Goal: Obtain resource: Download file/media

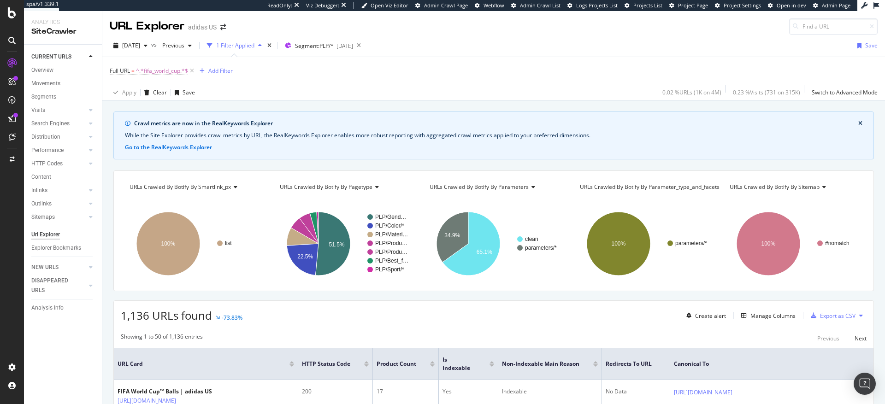
click at [776, 136] on div "While the Site Explorer provides crawl metrics by URL, the RealKeywords Explore…" at bounding box center [494, 135] width 738 height 8
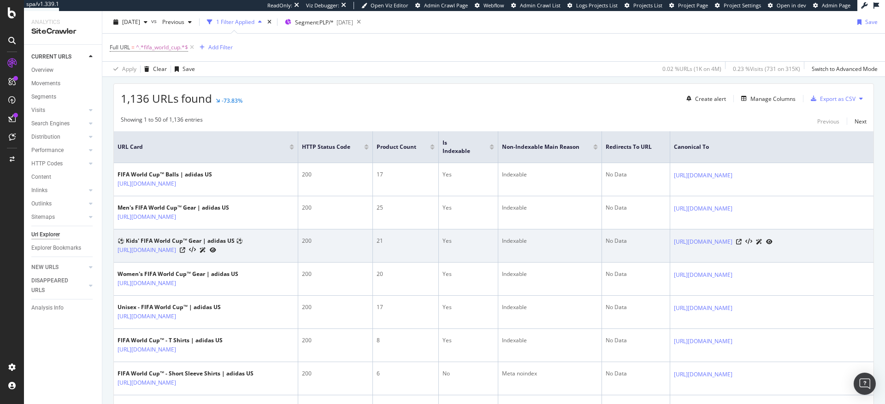
scroll to position [218, 0]
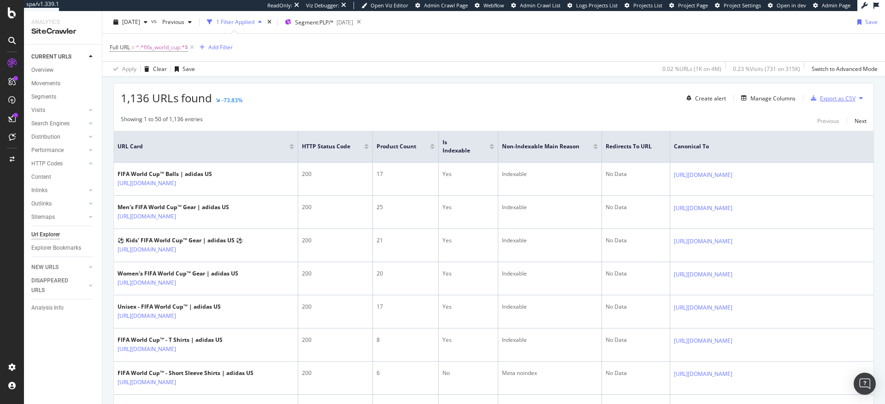
click at [831, 98] on div "Export as CSV" at bounding box center [838, 99] width 36 height 8
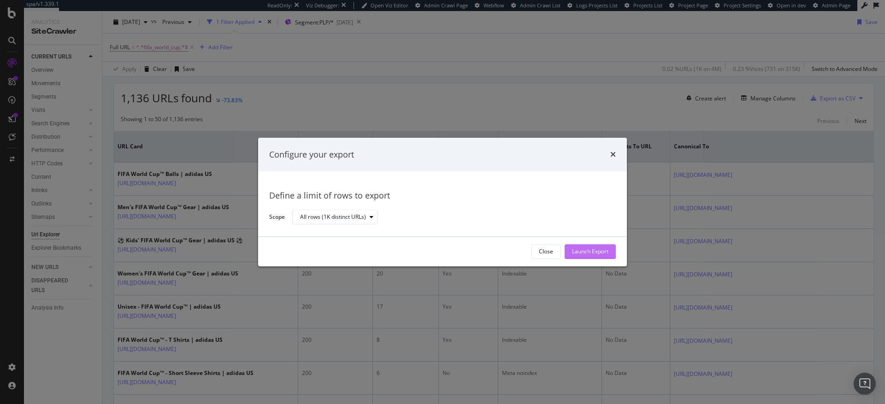
click at [597, 252] on div "Launch Export" at bounding box center [590, 252] width 36 height 8
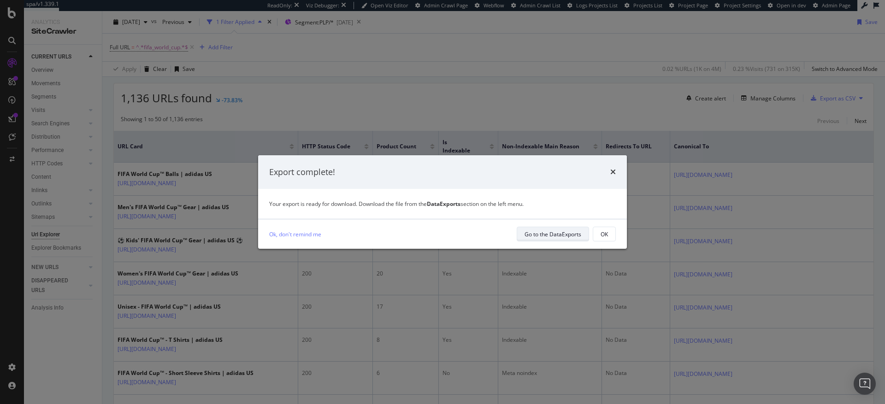
click at [551, 233] on div "Go to the DataExports" at bounding box center [553, 235] width 57 height 8
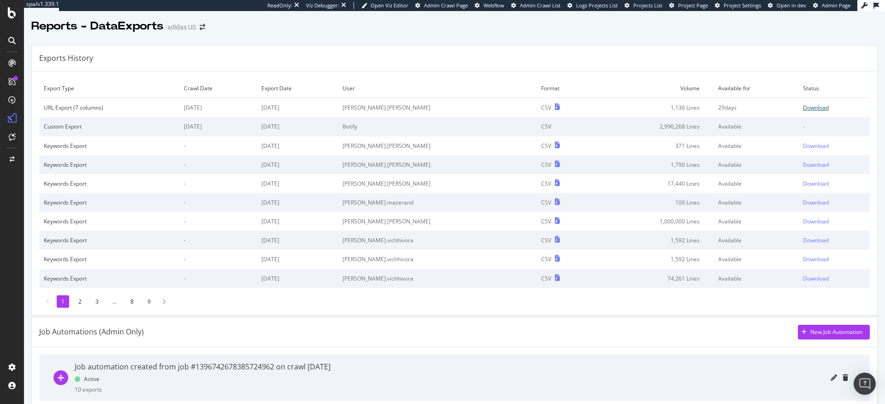
click at [803, 106] on div "Download" at bounding box center [816, 108] width 26 height 8
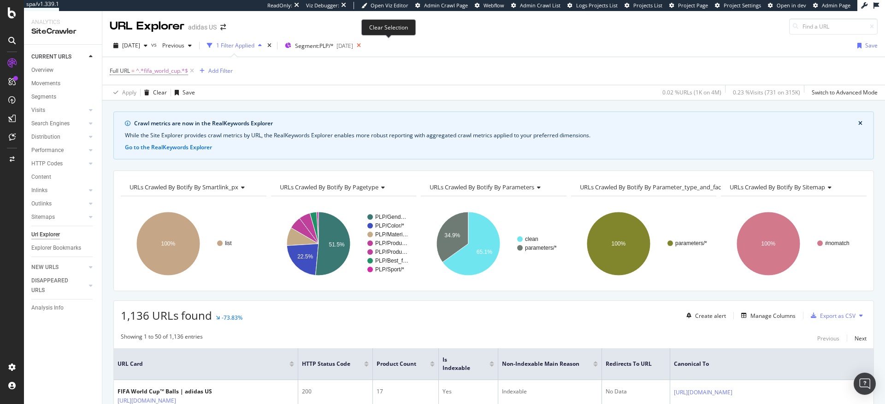
click at [365, 45] on icon at bounding box center [359, 45] width 12 height 13
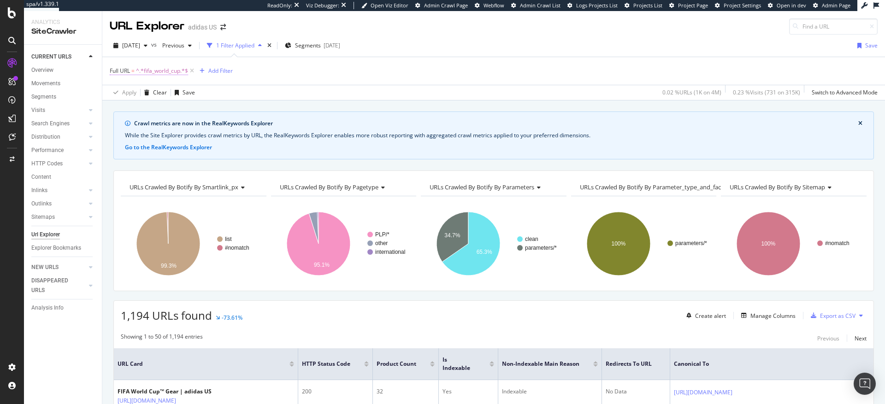
click at [167, 71] on span "^.*fifa_world_cup.*$" at bounding box center [162, 71] width 52 height 13
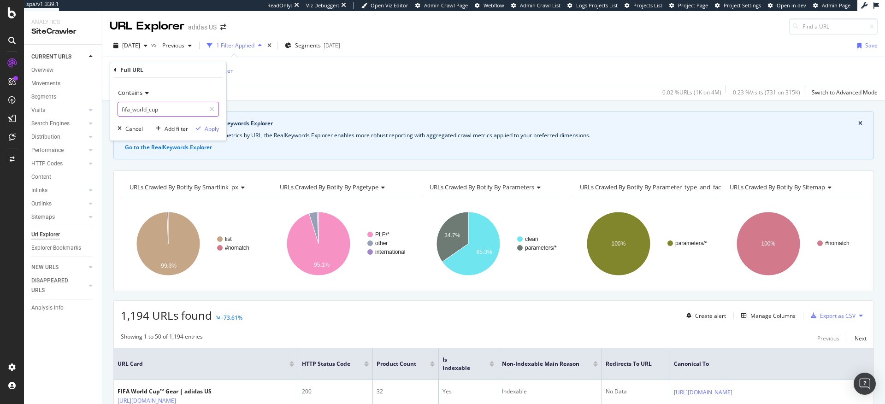
click at [170, 109] on input "fifa_world_cup" at bounding box center [161, 109] width 87 height 15
type input "/campaign/"
click at [208, 130] on div "Apply" at bounding box center [212, 129] width 14 height 8
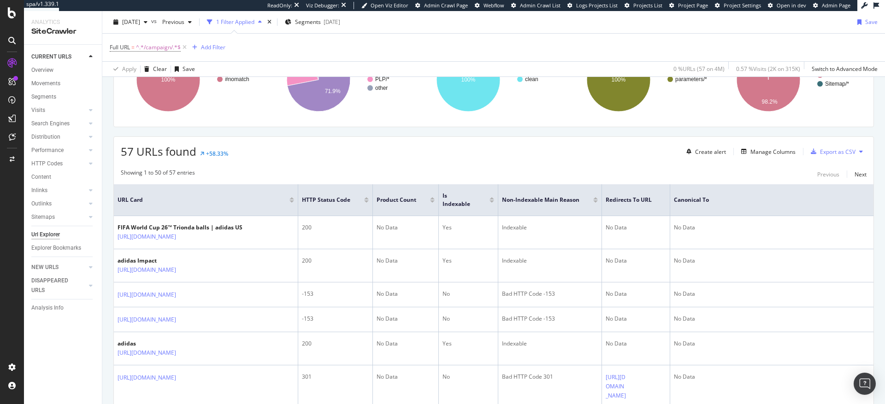
scroll to position [190, 0]
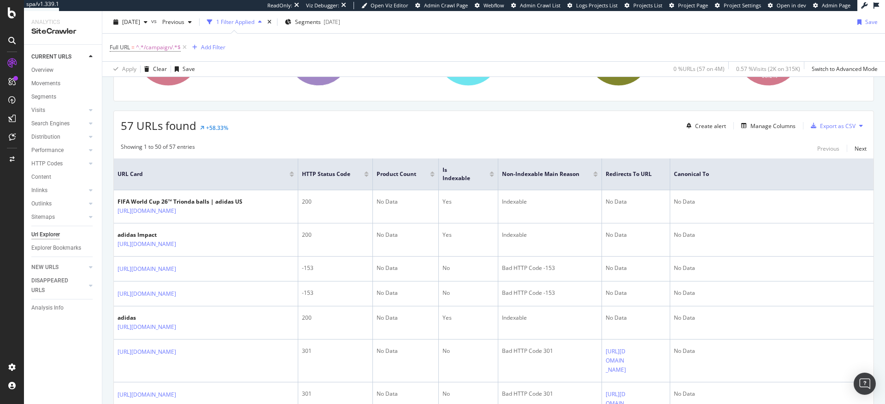
click at [493, 176] on div at bounding box center [492, 176] width 5 height 2
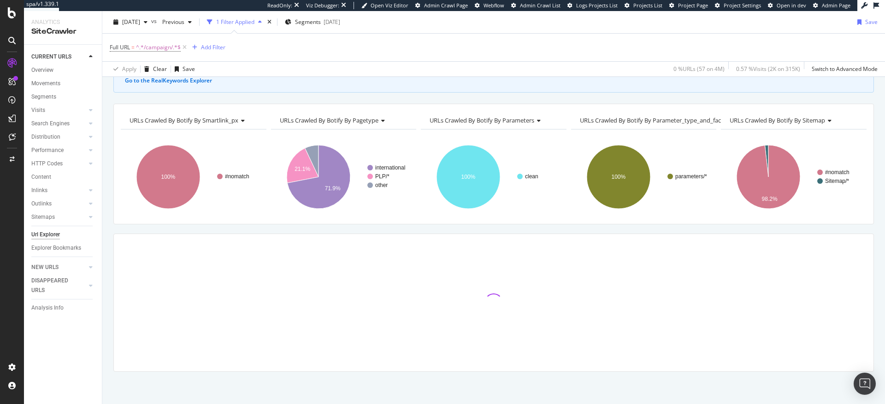
scroll to position [296, 0]
